Goal: Book appointment/travel/reservation

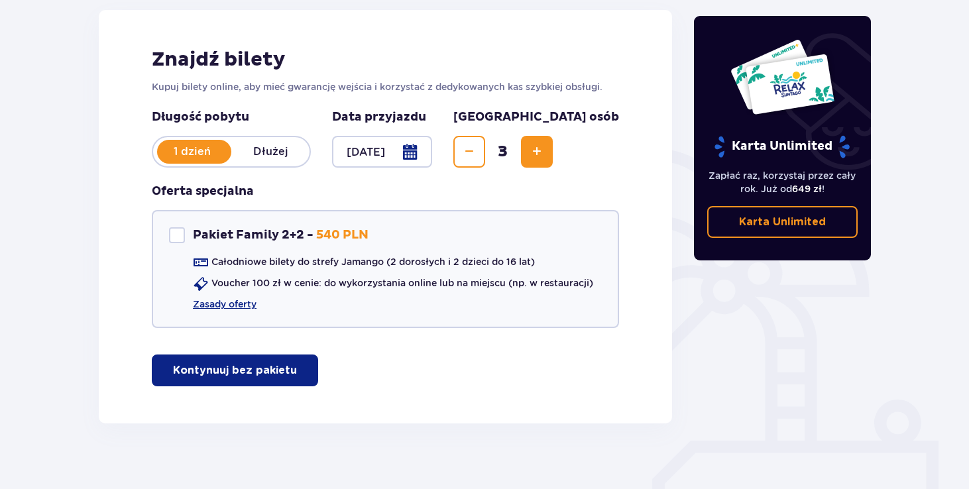
scroll to position [194, 0]
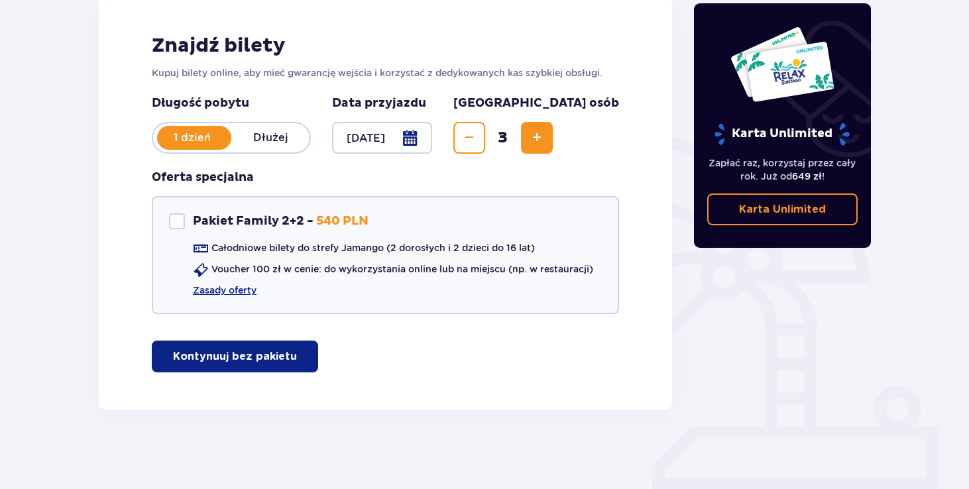
click at [250, 356] on p "Kontynuuj bez pakietu" at bounding box center [235, 356] width 124 height 15
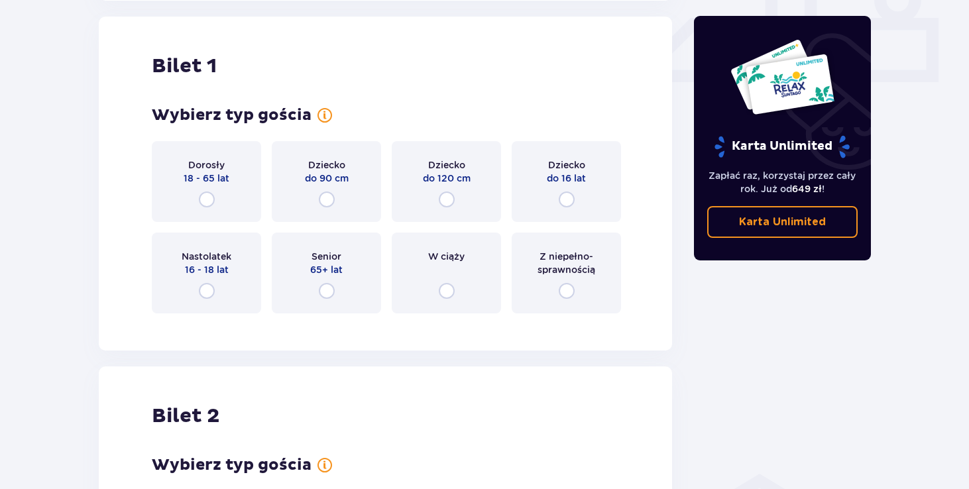
scroll to position [603, 0]
click at [446, 198] on input "radio" at bounding box center [447, 199] width 16 height 16
radio input "true"
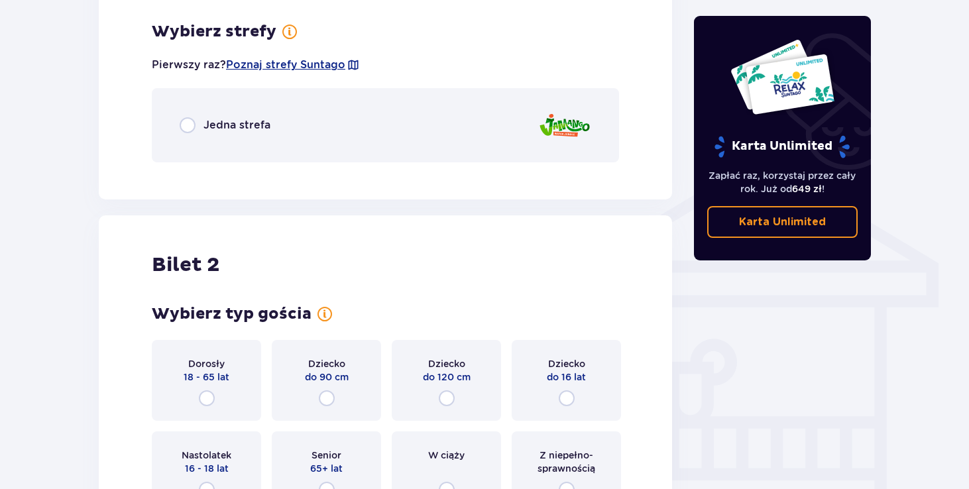
scroll to position [927, 0]
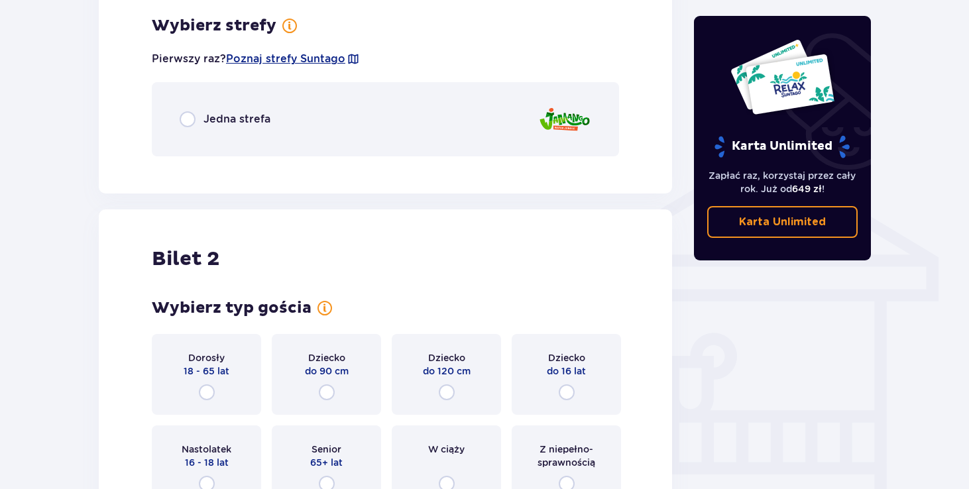
click at [176, 119] on div "Jedna strefa" at bounding box center [385, 119] width 467 height 74
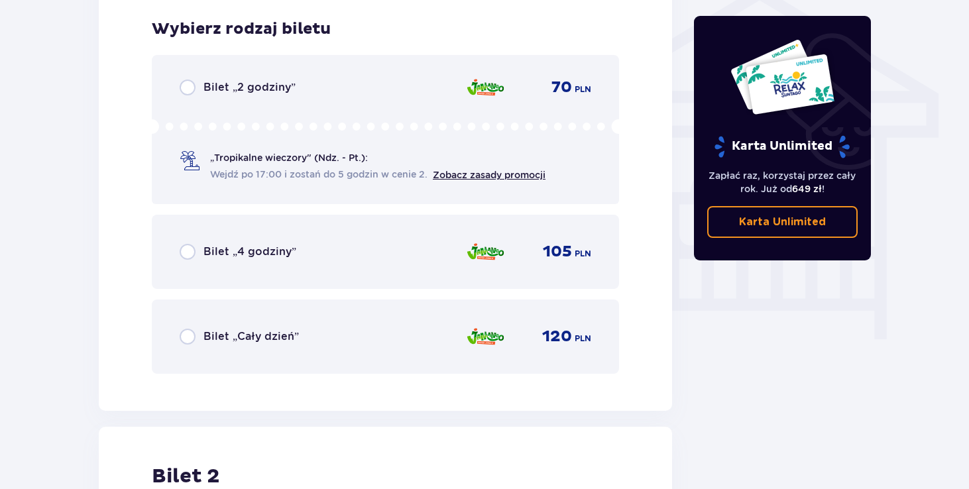
scroll to position [1094, 0]
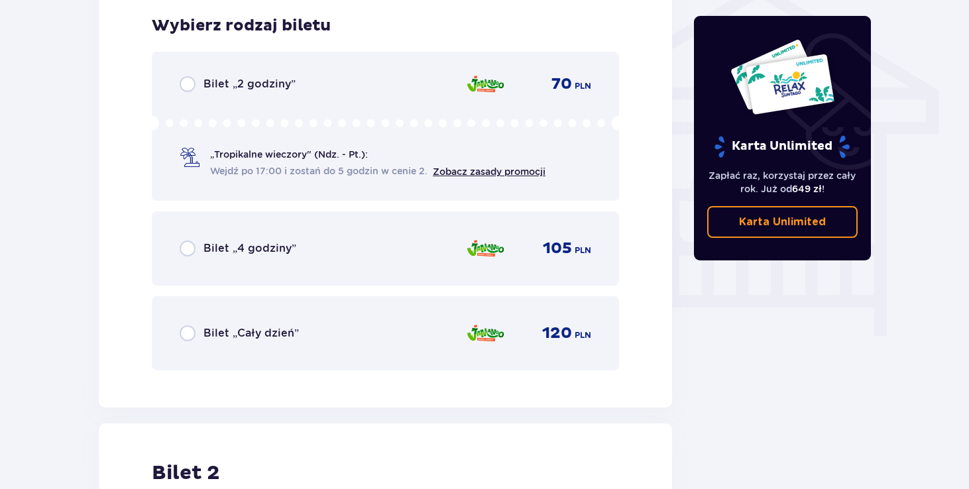
click at [186, 249] on input "radio" at bounding box center [188, 249] width 16 height 16
radio input "true"
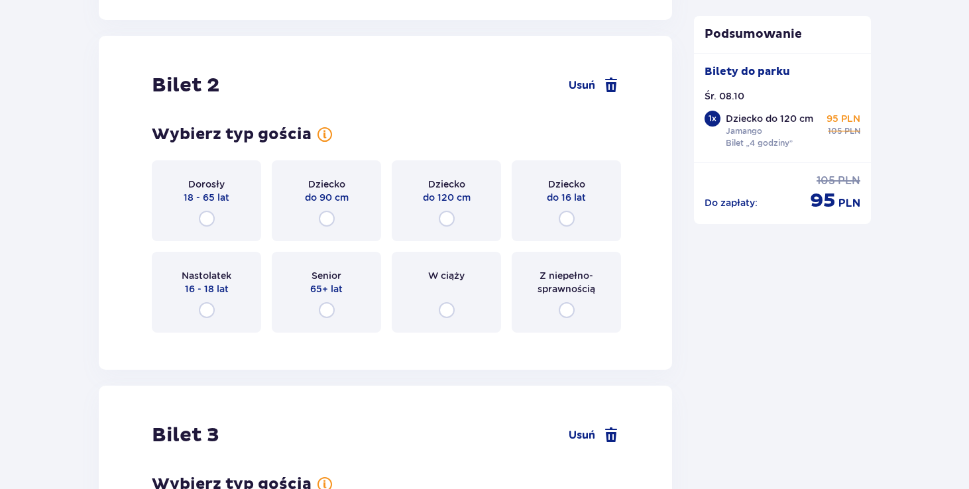
scroll to position [1502, 0]
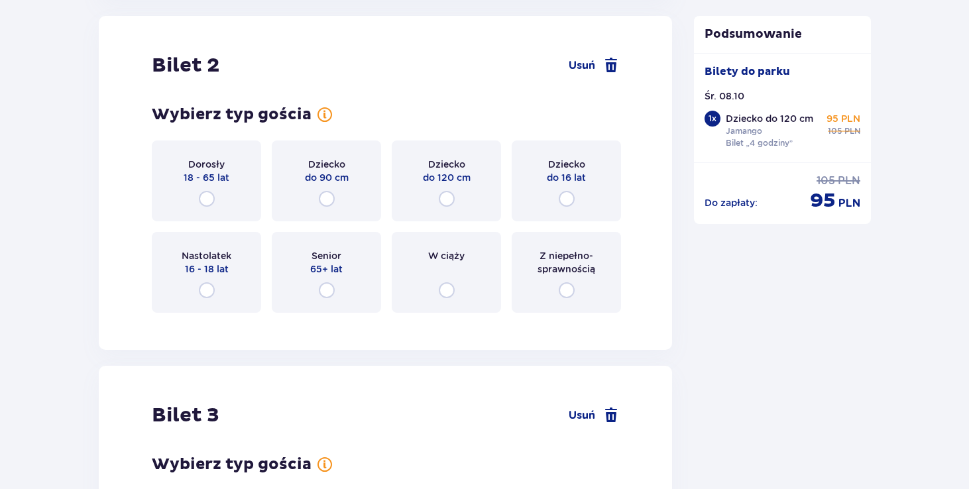
click at [206, 197] on input "radio" at bounding box center [207, 199] width 16 height 16
radio input "true"
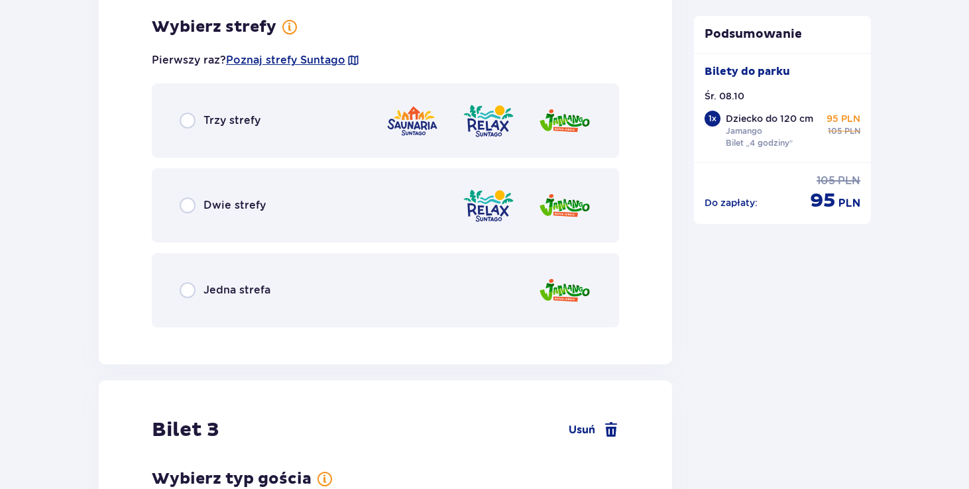
scroll to position [1825, 0]
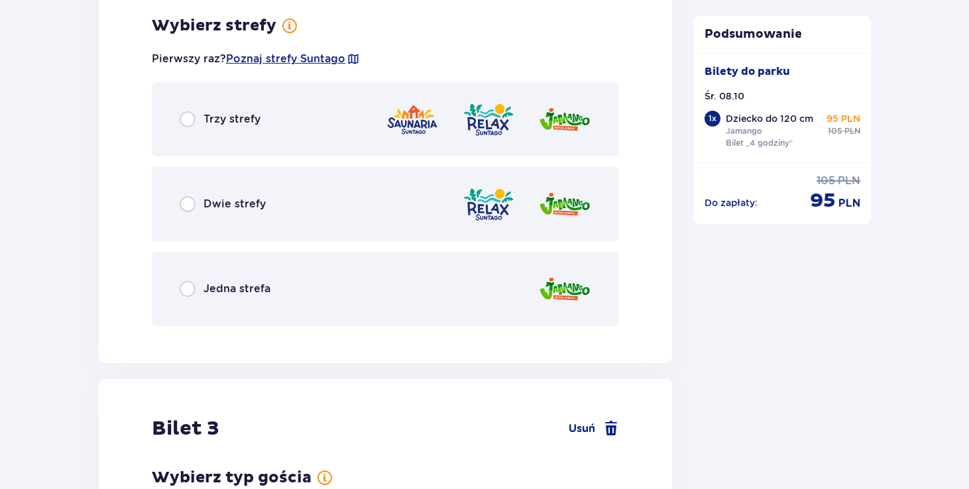
click at [183, 290] on input "radio" at bounding box center [188, 289] width 16 height 16
radio input "true"
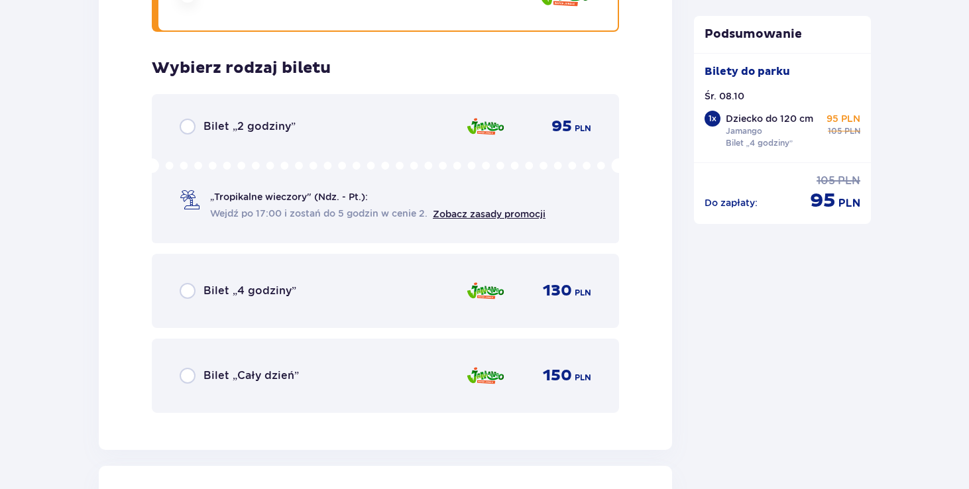
scroll to position [2162, 0]
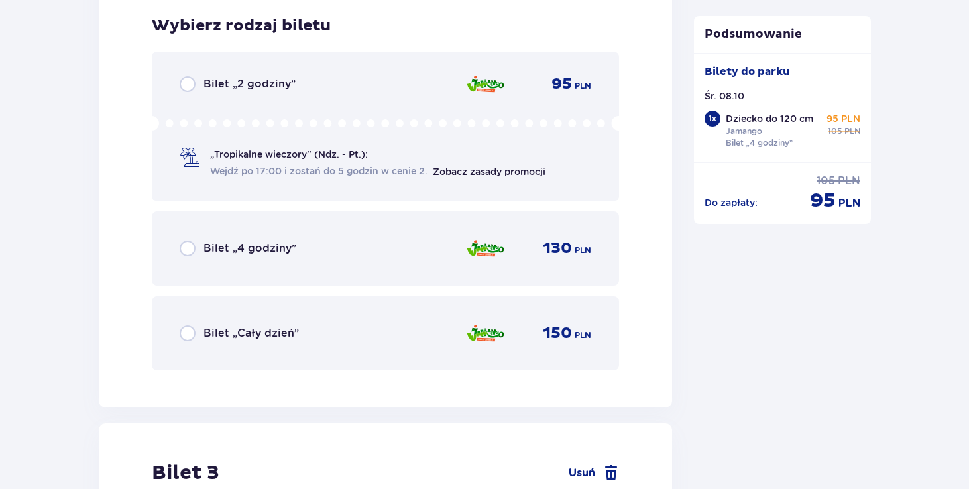
click at [185, 255] on input "radio" at bounding box center [188, 249] width 16 height 16
radio input "true"
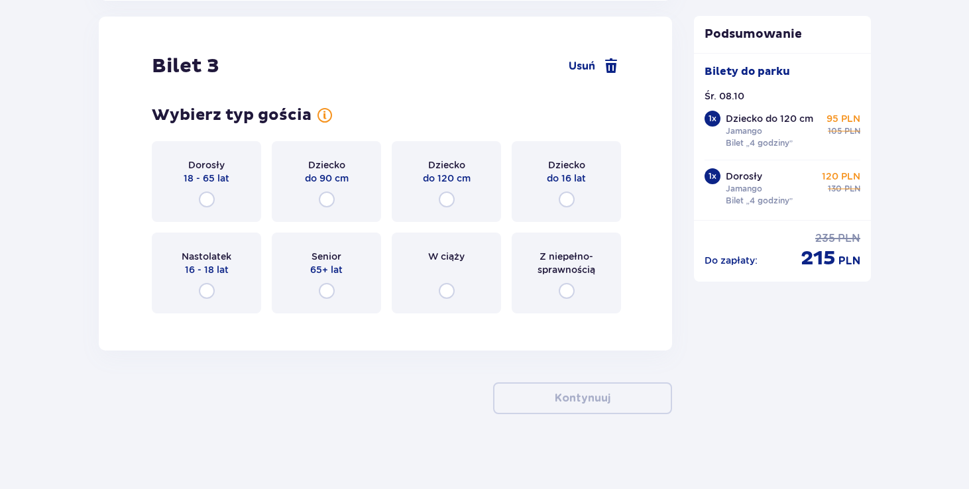
scroll to position [2570, 0]
click at [209, 194] on input "radio" at bounding box center [207, 199] width 16 height 16
radio input "true"
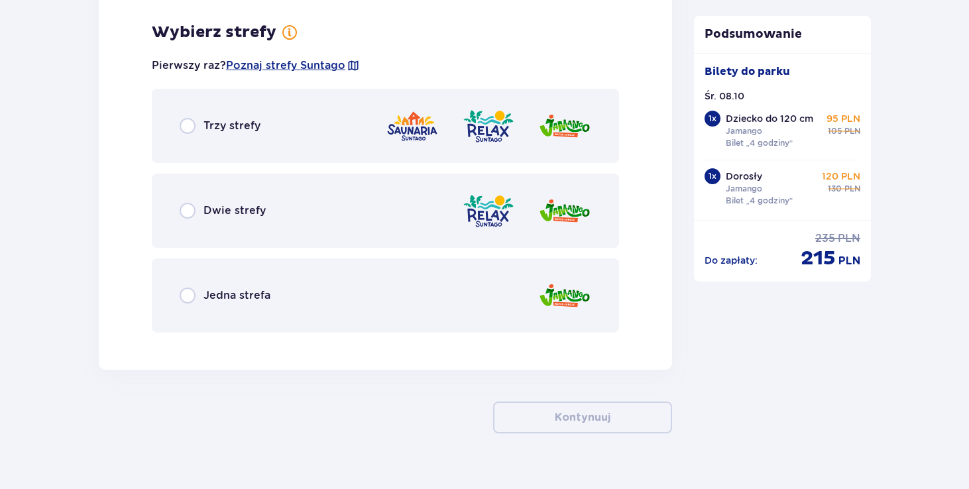
scroll to position [2893, 0]
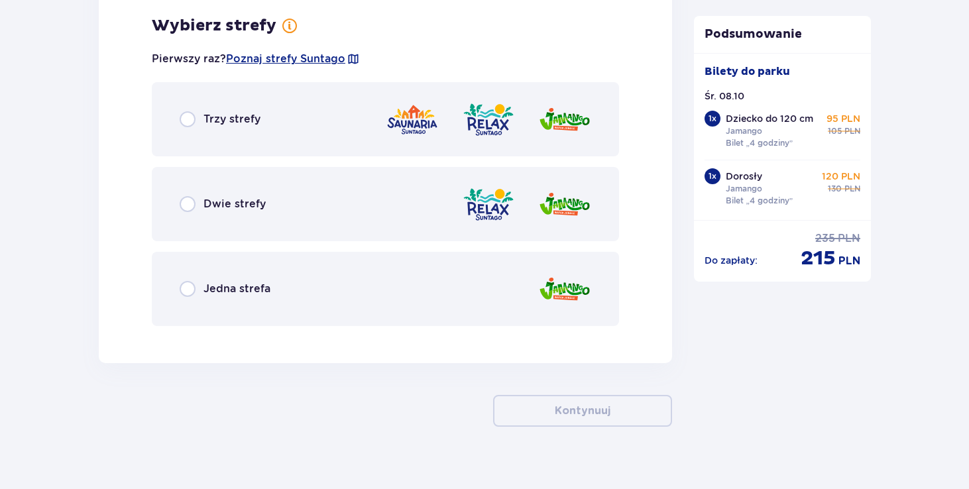
click at [186, 283] on input "radio" at bounding box center [188, 289] width 16 height 16
radio input "true"
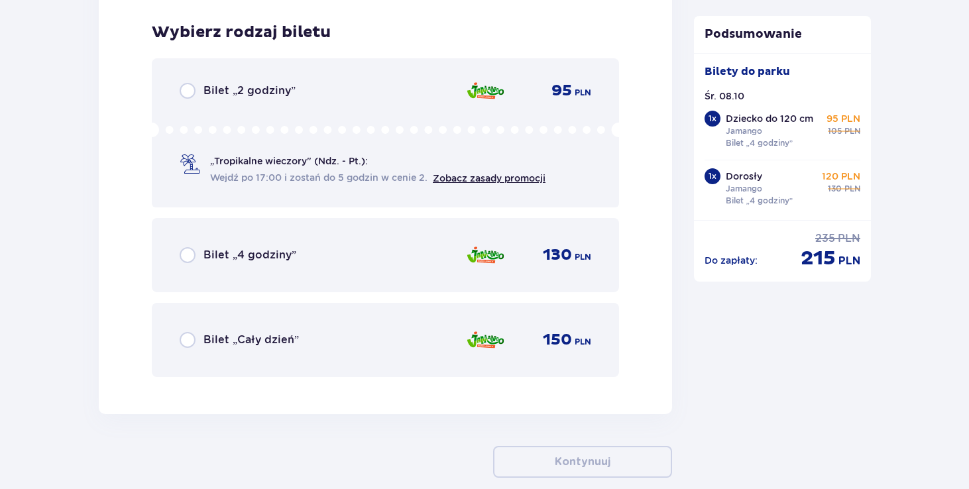
scroll to position [3230, 0]
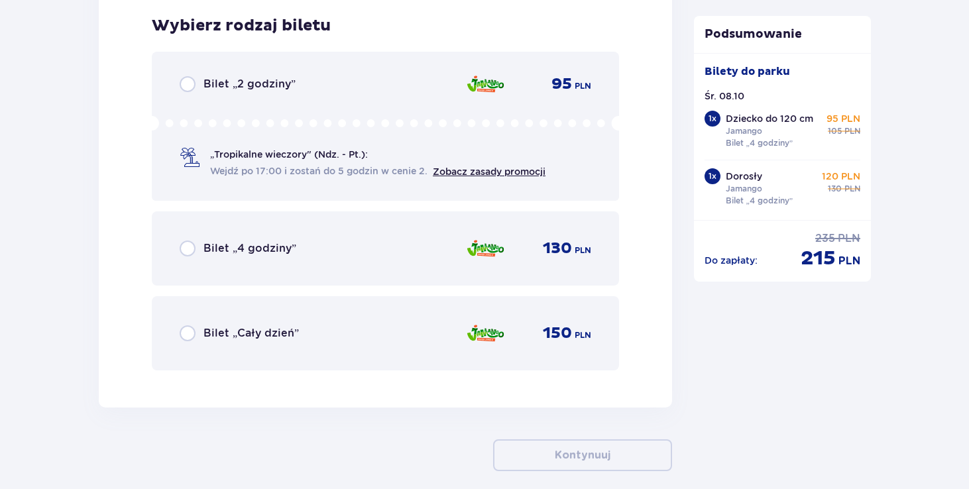
click at [187, 251] on input "radio" at bounding box center [188, 249] width 16 height 16
radio input "true"
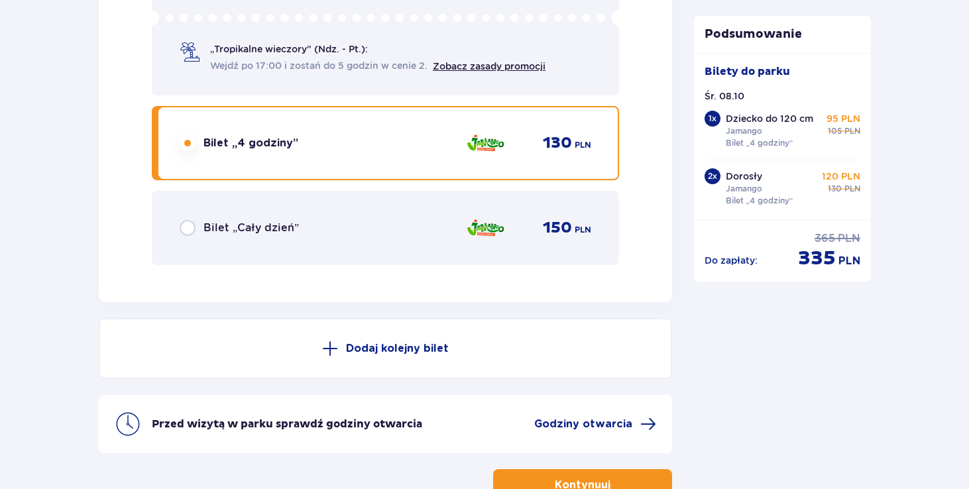
scroll to position [3427, 0]
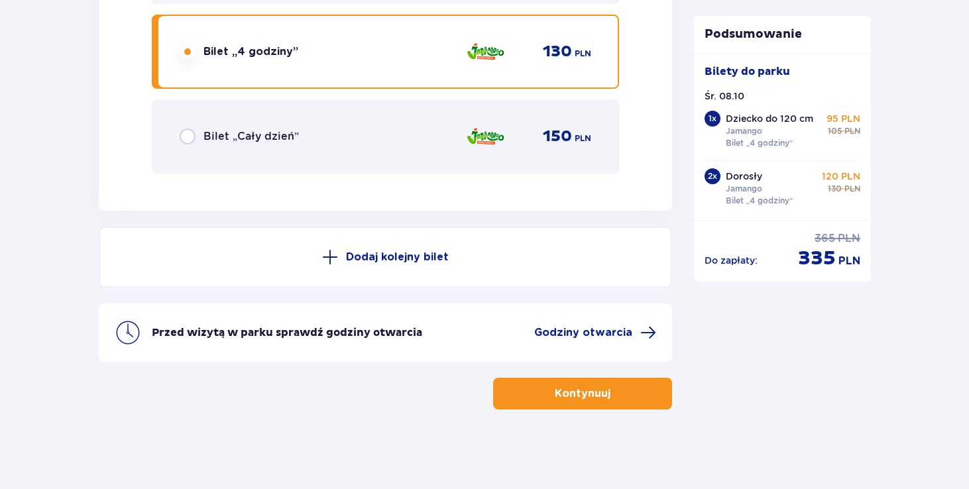
click at [579, 387] on p "Kontynuuj" at bounding box center [583, 394] width 56 height 15
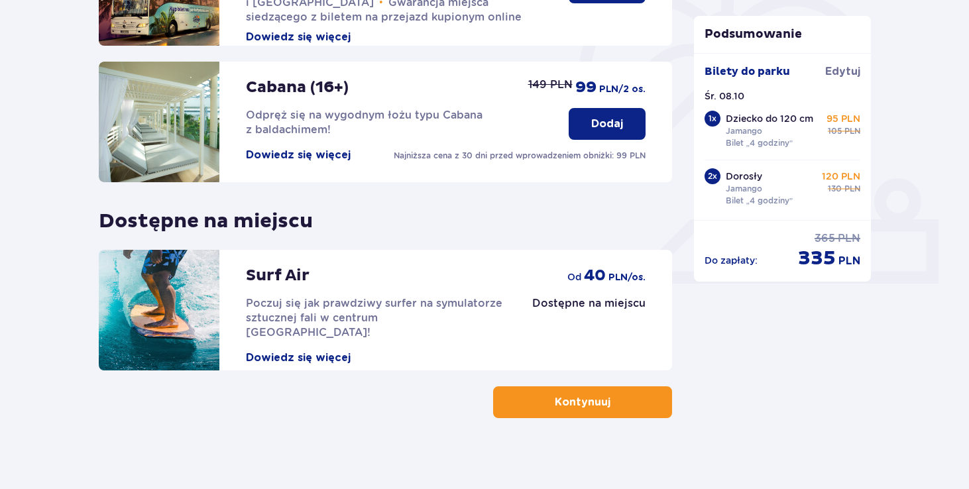
scroll to position [410, 0]
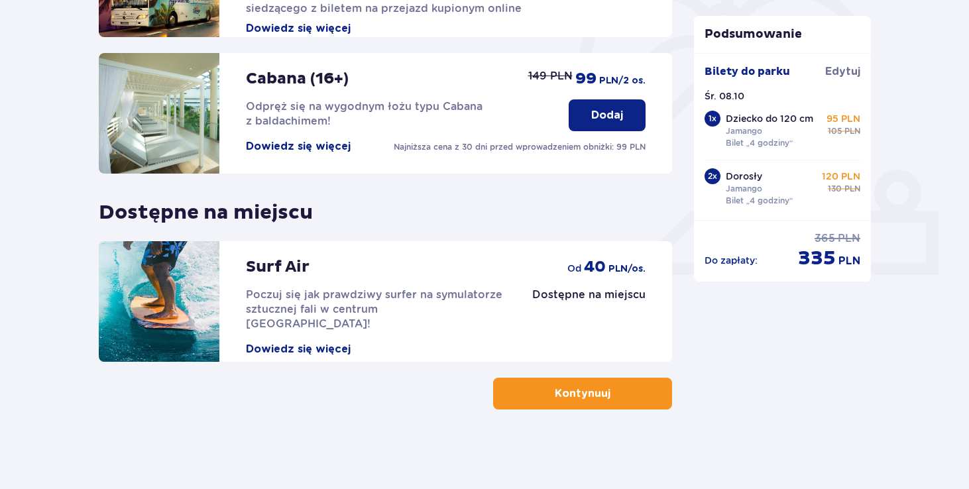
click at [572, 395] on p "Kontynuuj" at bounding box center [583, 394] width 56 height 15
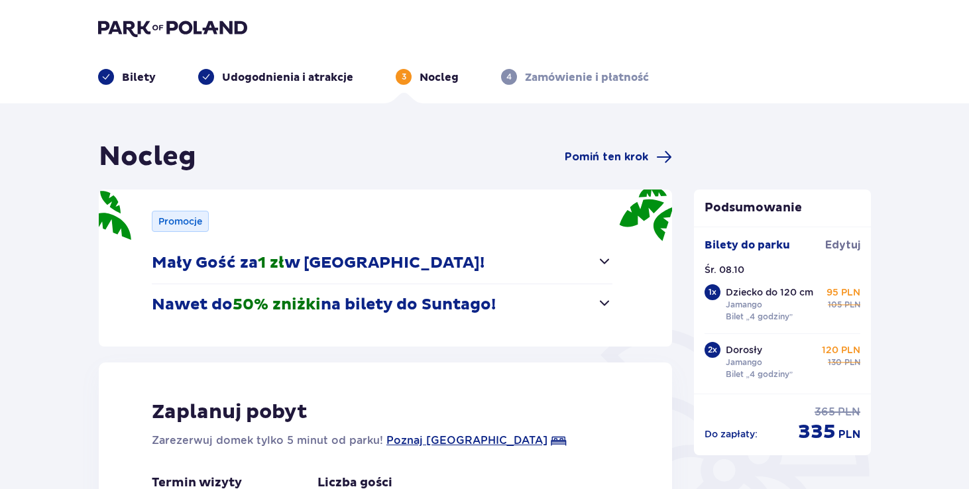
scroll to position [21, 0]
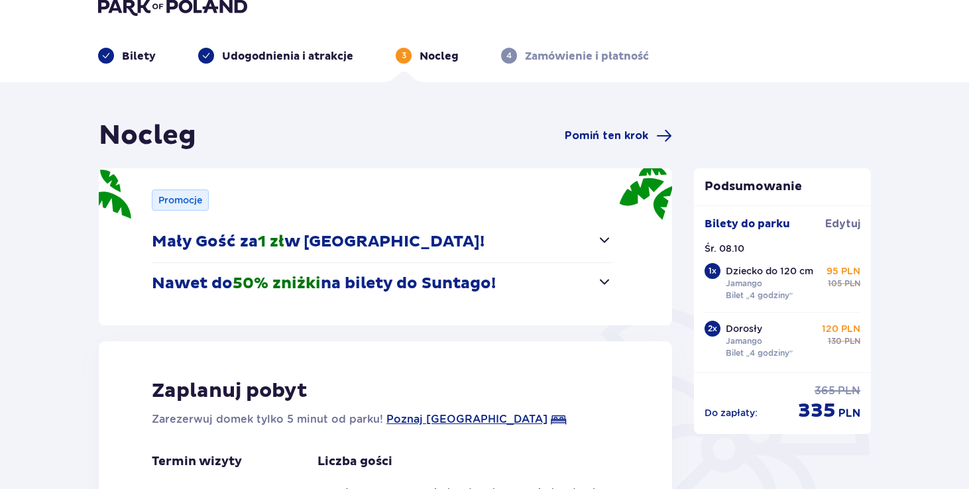
click at [605, 240] on span "button" at bounding box center [605, 240] width 16 height 16
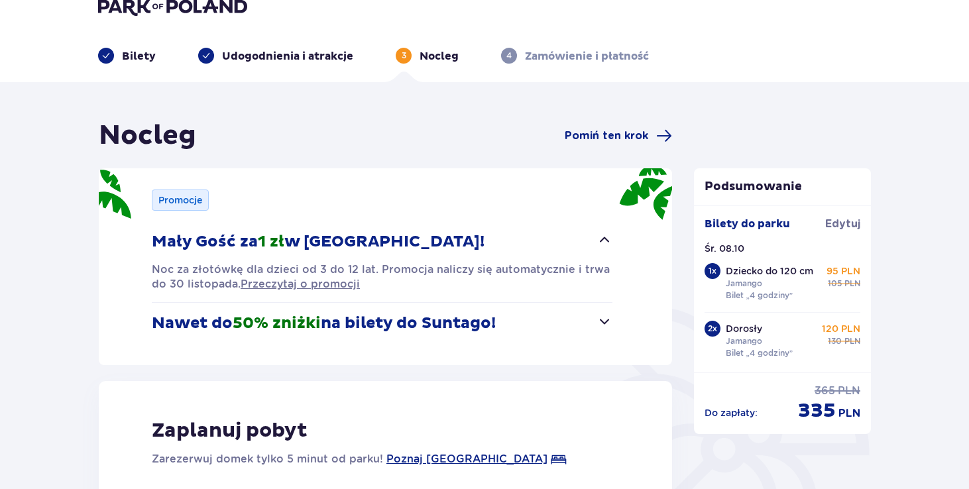
click at [628, 324] on div "Promocje Mały Gość za 1 zł w [GEOGRAPHIC_DATA]! Noc za złotówkę dla dzieci od 3…" at bounding box center [386, 266] width 574 height 197
click at [607, 323] on span "button" at bounding box center [605, 322] width 16 height 16
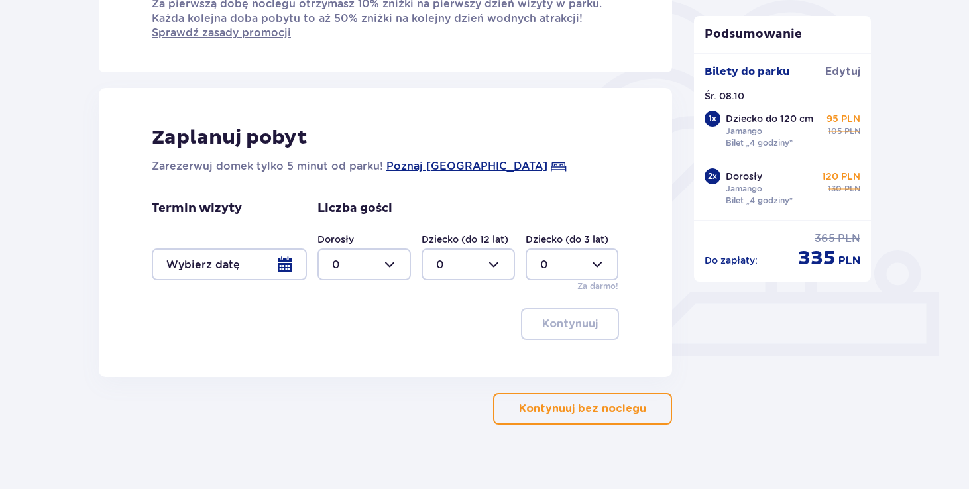
scroll to position [344, 0]
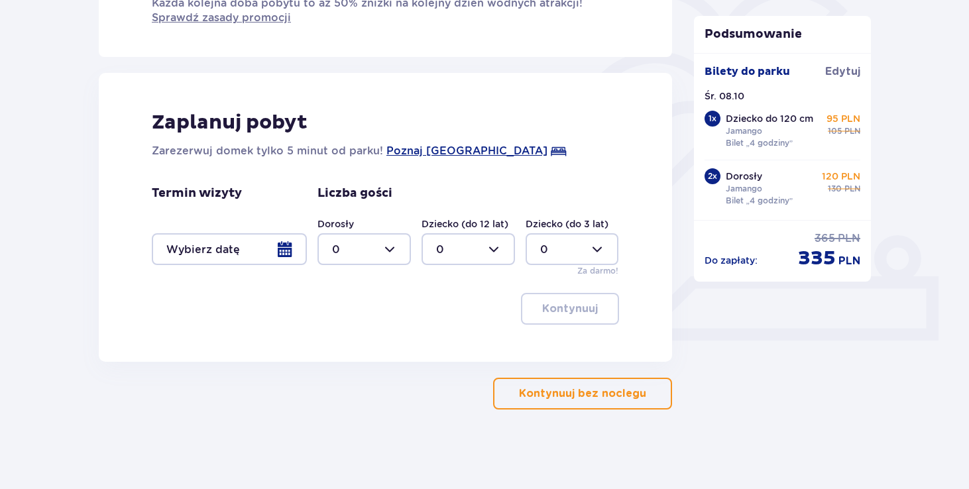
click at [550, 401] on button "Kontynuuj bez noclegu" at bounding box center [582, 394] width 179 height 32
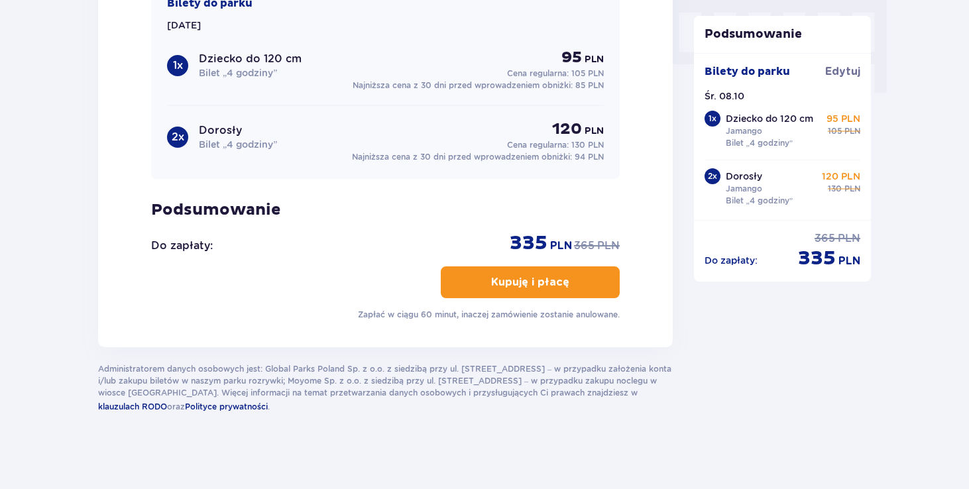
scroll to position [1341, 0]
